Goal: Information Seeking & Learning: Find specific page/section

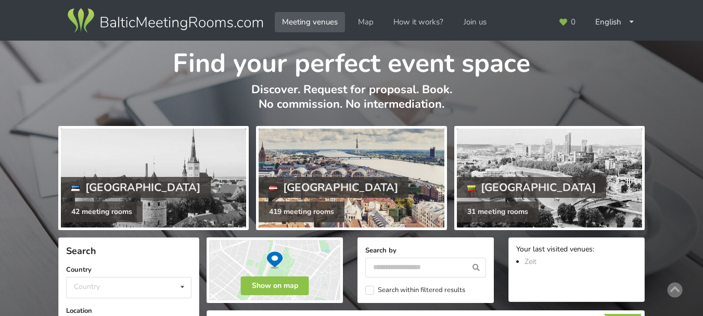
click at [327, 175] on div at bounding box center [351, 178] width 185 height 99
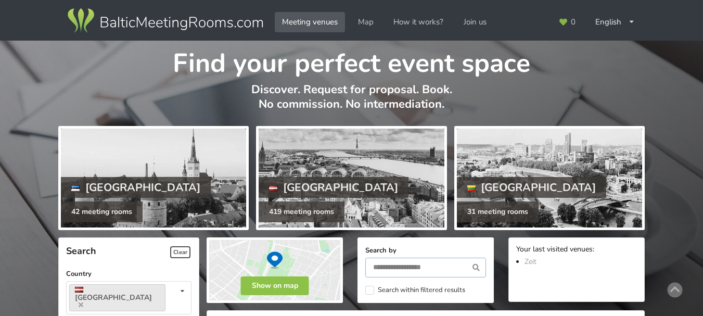
click at [437, 272] on input "text" at bounding box center [425, 268] width 121 height 20
type input "*****"
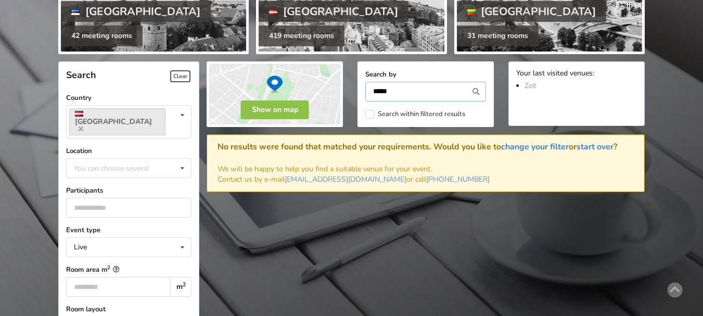
scroll to position [167, 0]
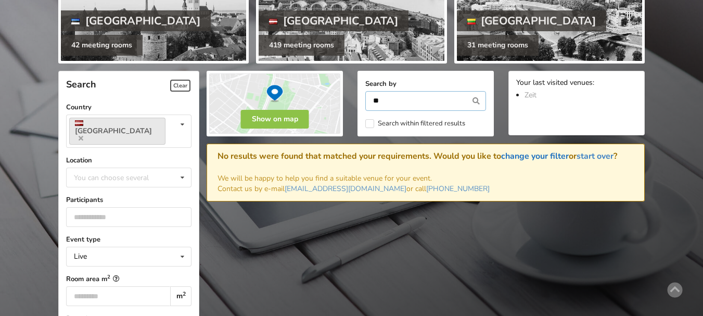
type input "*"
type input "****"
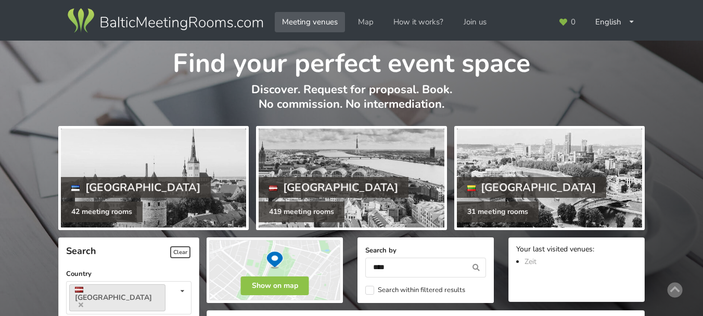
click at [472, 266] on icon at bounding box center [476, 268] width 19 height 20
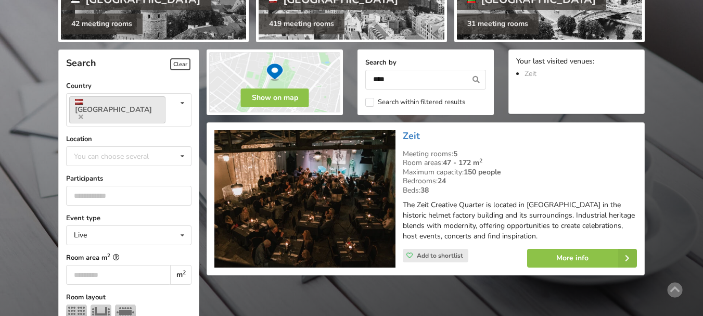
scroll to position [234, 0]
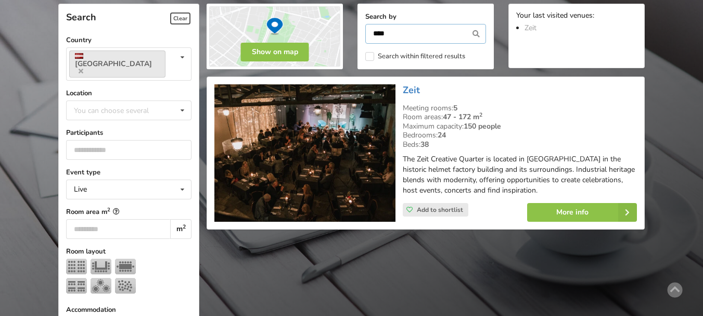
click at [413, 38] on input "****" at bounding box center [425, 34] width 121 height 20
type input "*"
type input "*****"
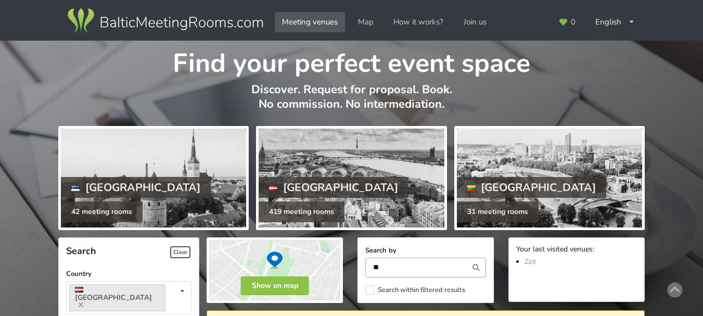
type input "*"
type input "******"
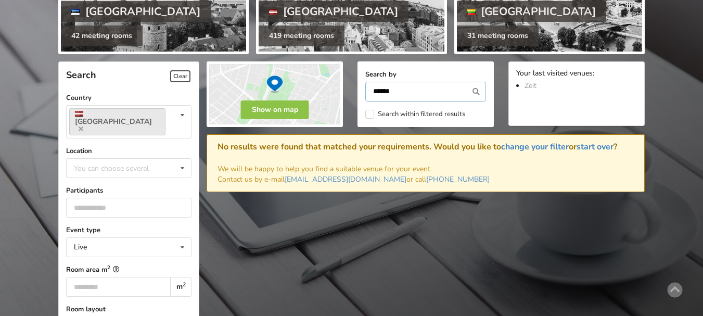
scroll to position [234, 0]
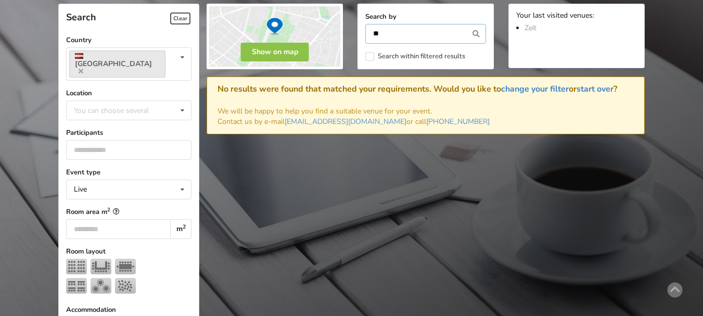
type input "*"
click at [307, 55] on button "Show on map" at bounding box center [275, 52] width 68 height 19
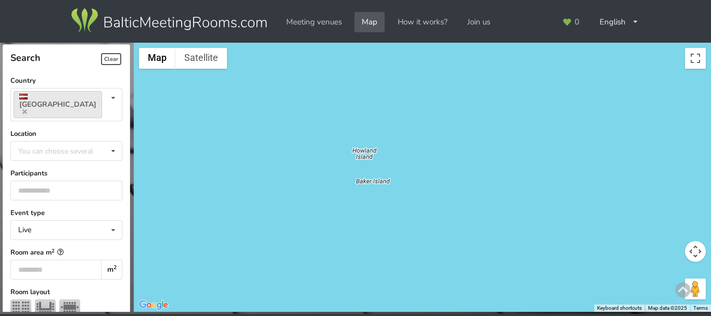
drag, startPoint x: 589, startPoint y: 197, endPoint x: 368, endPoint y: 213, distance: 221.2
click at [368, 213] on div at bounding box center [422, 178] width 577 height 270
drag, startPoint x: 624, startPoint y: 194, endPoint x: 710, endPoint y: 156, distance: 95.1
click at [710, 156] on div at bounding box center [422, 178] width 577 height 270
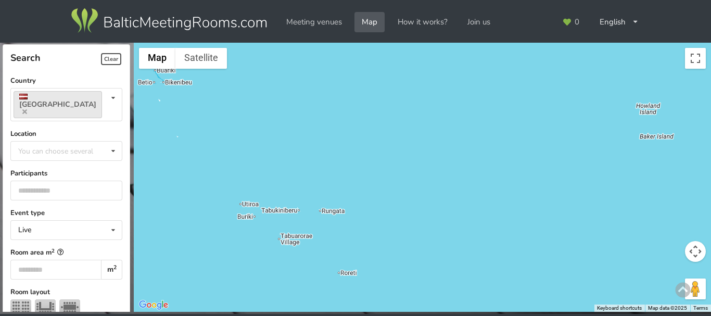
drag, startPoint x: 195, startPoint y: 193, endPoint x: 391, endPoint y: 187, distance: 195.8
click at [391, 187] on div at bounding box center [422, 178] width 577 height 270
click at [696, 259] on button "Map camera controls" at bounding box center [695, 251] width 21 height 21
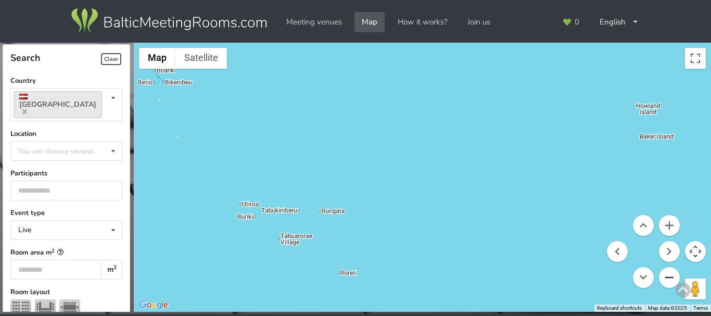
click at [666, 280] on button "Zoom out" at bounding box center [669, 277] width 21 height 21
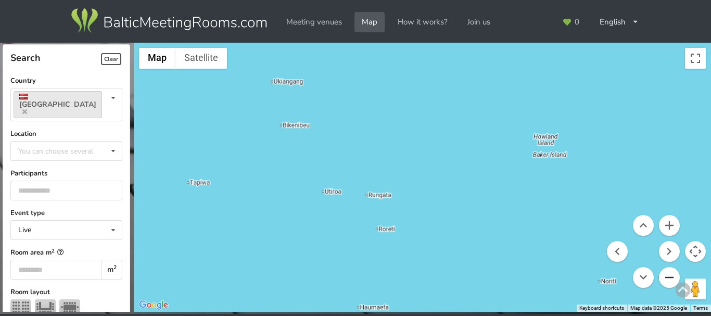
click at [666, 280] on button "Zoom out" at bounding box center [669, 277] width 21 height 21
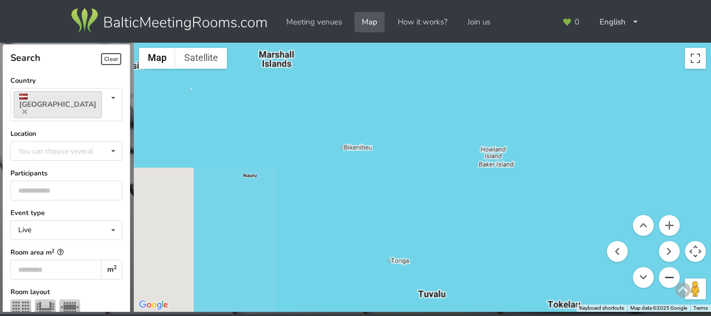
click at [666, 280] on button "Zoom out" at bounding box center [669, 277] width 21 height 21
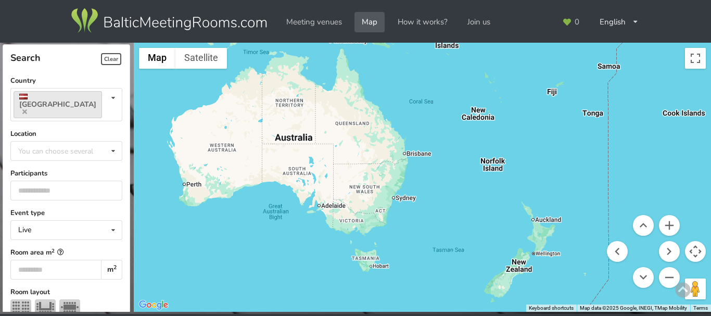
drag, startPoint x: 510, startPoint y: 248, endPoint x: 642, endPoint y: 72, distance: 219.3
click at [642, 72] on div at bounding box center [422, 178] width 577 height 270
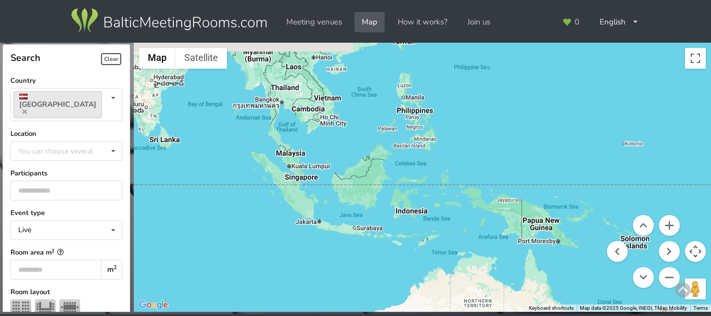
drag, startPoint x: 328, startPoint y: 67, endPoint x: 519, endPoint y: 250, distance: 264.7
click at [519, 250] on div at bounding box center [422, 178] width 577 height 270
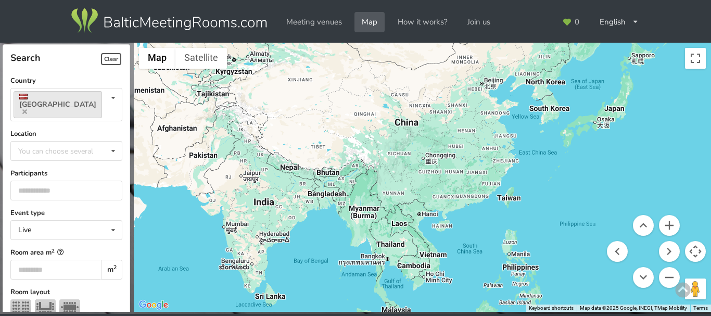
drag, startPoint x: 279, startPoint y: 131, endPoint x: 385, endPoint y: 289, distance: 190.6
click at [385, 289] on div at bounding box center [422, 178] width 577 height 270
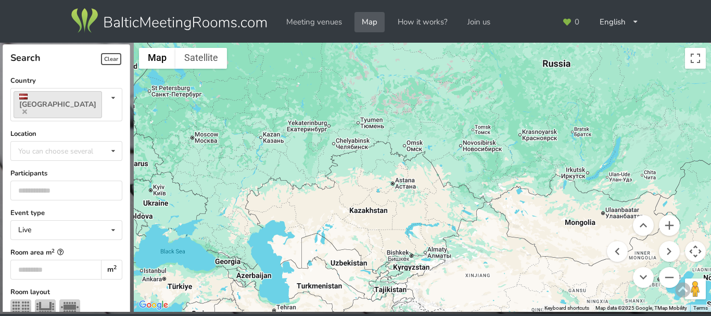
drag, startPoint x: 316, startPoint y: 92, endPoint x: 495, endPoint y: 289, distance: 265.7
click at [495, 289] on div at bounding box center [422, 178] width 577 height 270
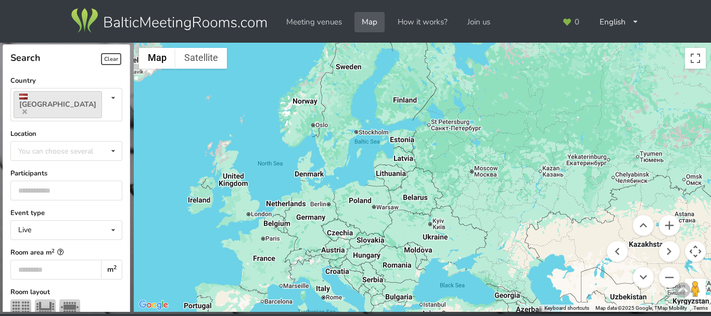
drag, startPoint x: 339, startPoint y: 238, endPoint x: 620, endPoint y: 272, distance: 282.6
click at [620, 272] on div "Map Terrain Satellite Labels Keyboard shortcuts Map Data Map data ©2025 Google,…" at bounding box center [422, 178] width 577 height 270
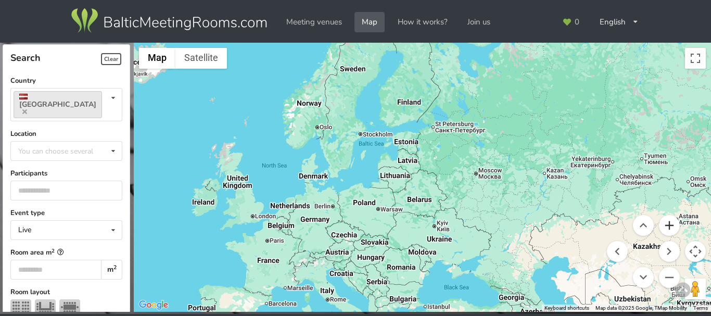
click at [676, 223] on button "Zoom in" at bounding box center [669, 225] width 21 height 21
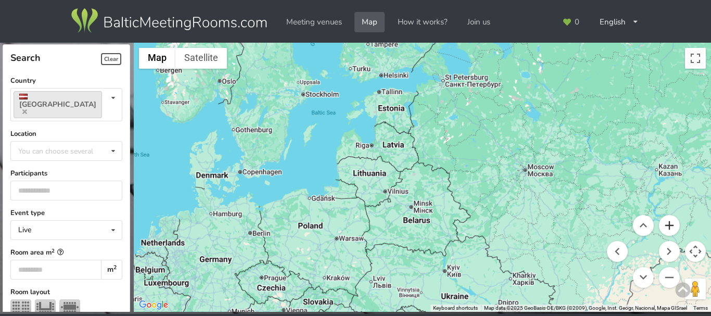
click at [676, 223] on button "Zoom in" at bounding box center [669, 225] width 21 height 21
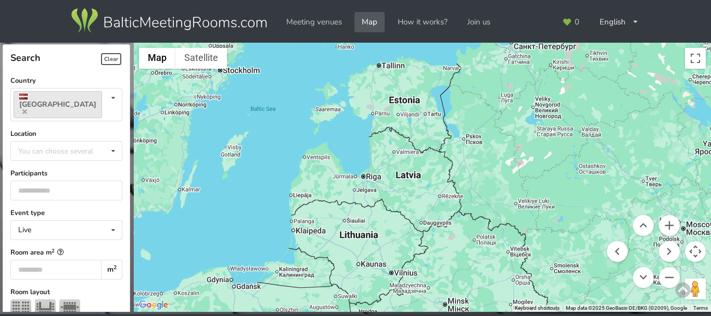
drag, startPoint x: 395, startPoint y: 106, endPoint x: 442, endPoint y: 173, distance: 81.9
click at [442, 173] on div at bounding box center [422, 178] width 577 height 270
click at [667, 221] on button "Zoom in" at bounding box center [669, 225] width 21 height 21
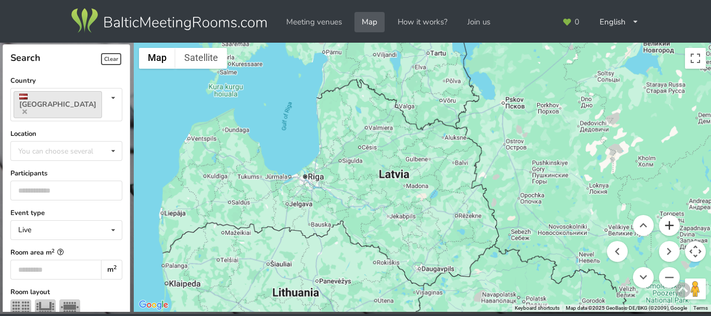
click at [667, 221] on button "Zoom in" at bounding box center [669, 225] width 21 height 21
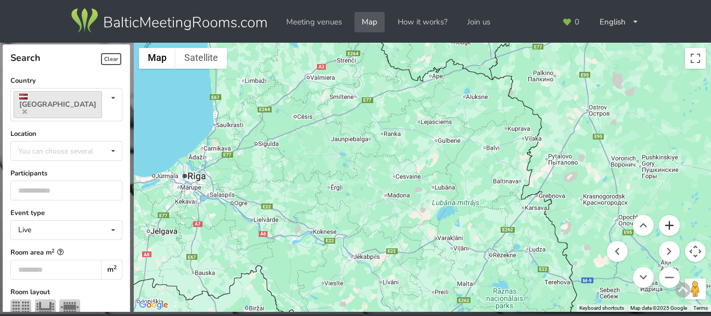
click at [667, 221] on button "Zoom in" at bounding box center [669, 225] width 21 height 21
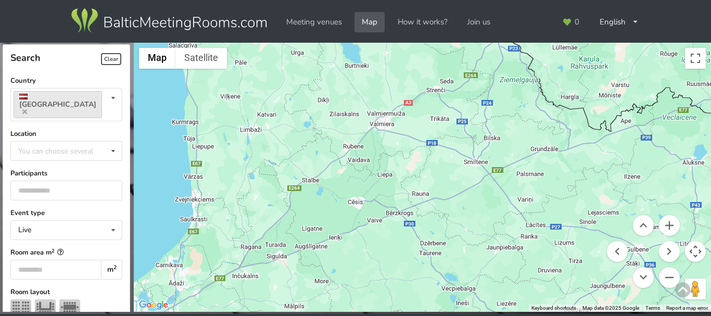
drag, startPoint x: 380, startPoint y: 93, endPoint x: 595, endPoint y: 259, distance: 271.2
click at [595, 259] on div at bounding box center [422, 178] width 577 height 270
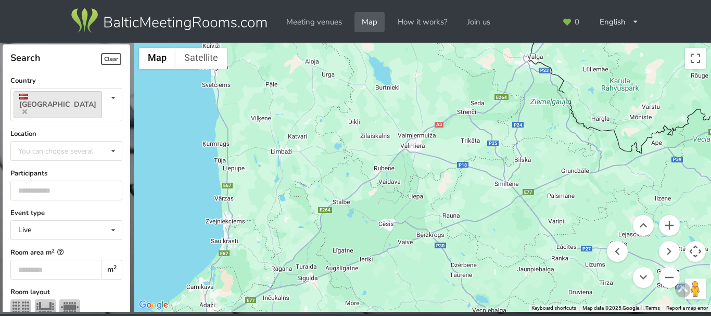
click at [412, 138] on div at bounding box center [422, 178] width 577 height 270
click at [663, 230] on button "Zoom in" at bounding box center [669, 225] width 21 height 21
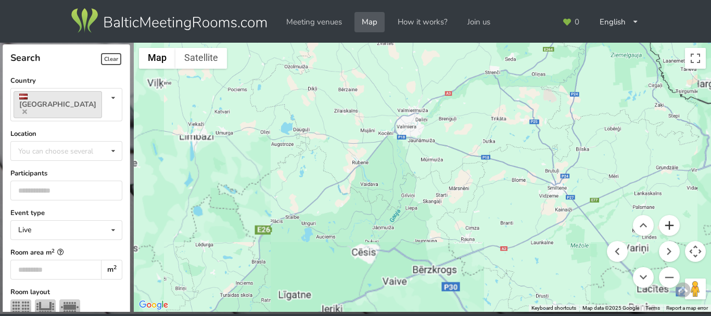
click at [663, 230] on button "Zoom in" at bounding box center [669, 225] width 21 height 21
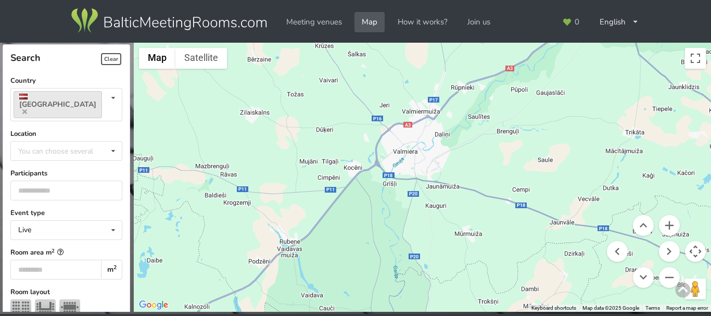
drag, startPoint x: 438, startPoint y: 69, endPoint x: 461, endPoint y: 170, distance: 103.5
click at [461, 170] on div at bounding box center [422, 178] width 577 height 270
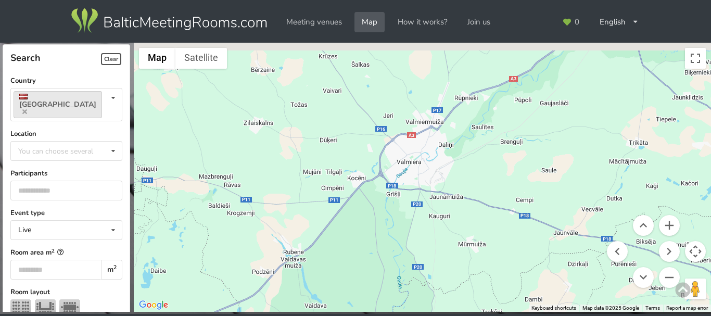
drag, startPoint x: 461, startPoint y: 170, endPoint x: 468, endPoint y: 191, distance: 22.1
click at [468, 191] on div at bounding box center [422, 178] width 577 height 270
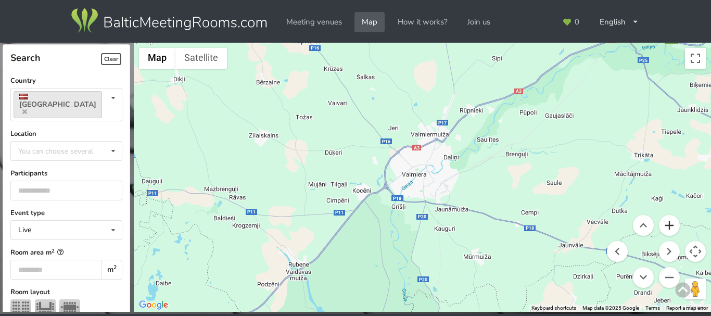
click at [678, 224] on button "Zoom in" at bounding box center [669, 225] width 21 height 21
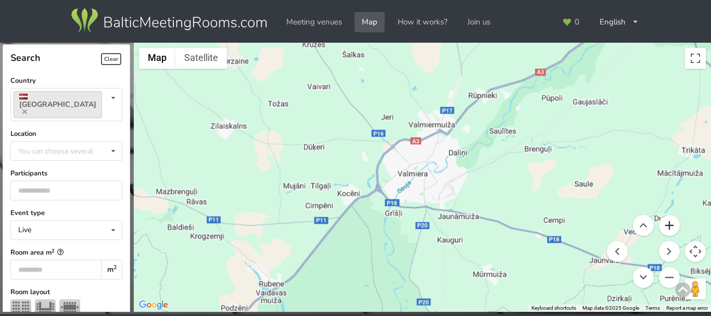
click at [678, 224] on button "Zoom in" at bounding box center [669, 225] width 21 height 21
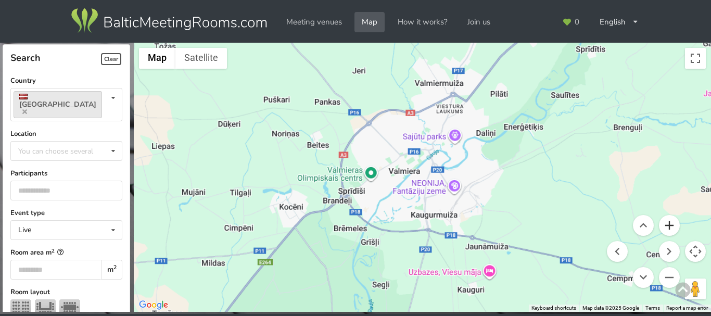
click at [678, 224] on button "Zoom in" at bounding box center [669, 225] width 21 height 21
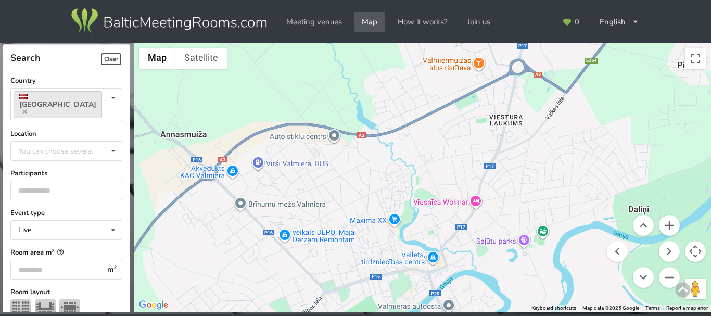
drag, startPoint x: 549, startPoint y: 80, endPoint x: 533, endPoint y: 275, distance: 195.8
click at [533, 275] on div at bounding box center [422, 178] width 577 height 270
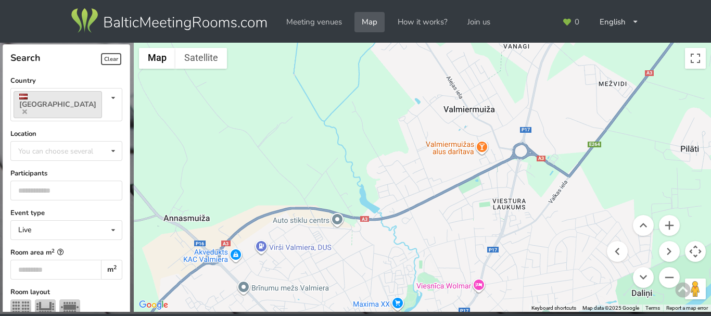
drag, startPoint x: 479, startPoint y: 42, endPoint x: 482, endPoint y: 128, distance: 85.4
click at [482, 128] on div at bounding box center [422, 178] width 577 height 270
click at [79, 145] on div "You can choose several" at bounding box center [66, 151] width 101 height 12
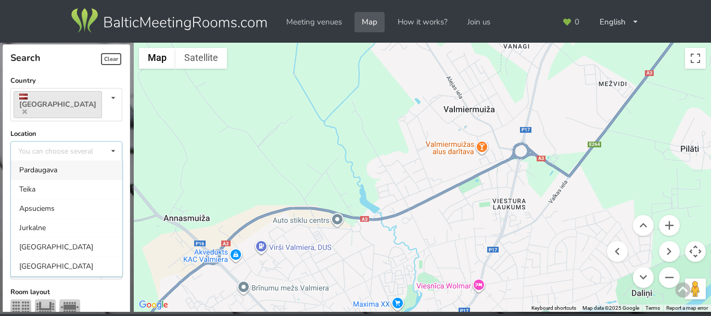
click at [79, 141] on div "You can choose several Pardaugava Teika Apsuciems [GEOGRAPHIC_DATA] [GEOGRAPHIC…" at bounding box center [66, 151] width 112 height 20
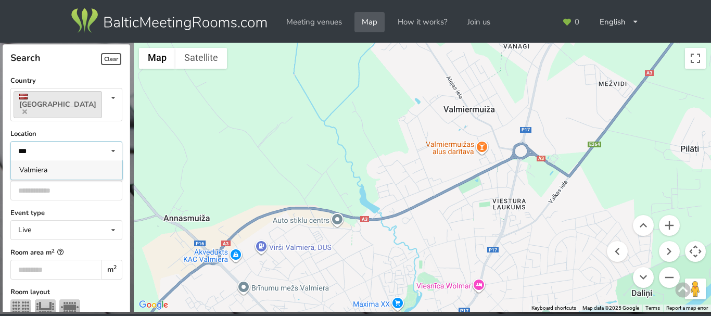
type input "***"
click at [77, 160] on div "Valmiera" at bounding box center [66, 169] width 111 height 19
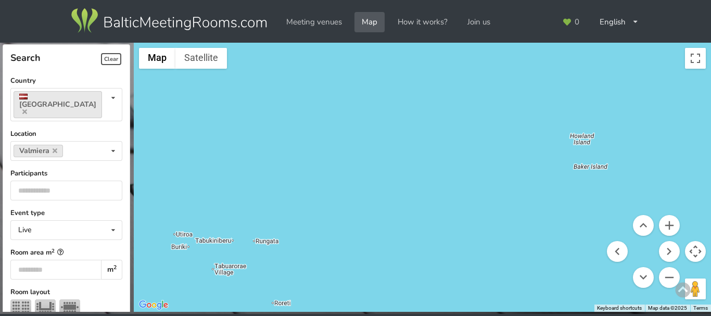
click at [109, 20] on img at bounding box center [168, 20] width 199 height 29
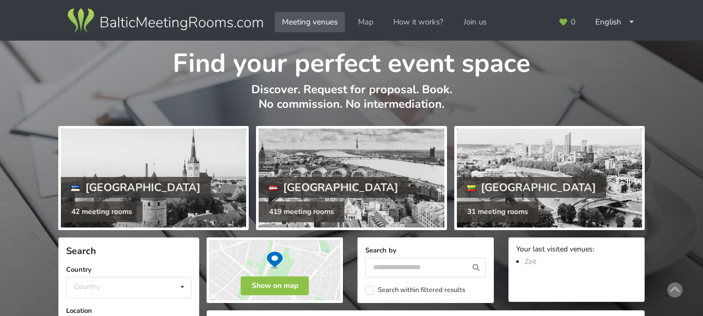
drag, startPoint x: 702, startPoint y: 32, endPoint x: 708, endPoint y: 36, distance: 7.1
click at [703, 36] on html "Meeting venues Map How it works? Join us English Русский Latviešu Your last vis…" at bounding box center [351, 158] width 703 height 316
